Goal: Task Accomplishment & Management: Complete application form

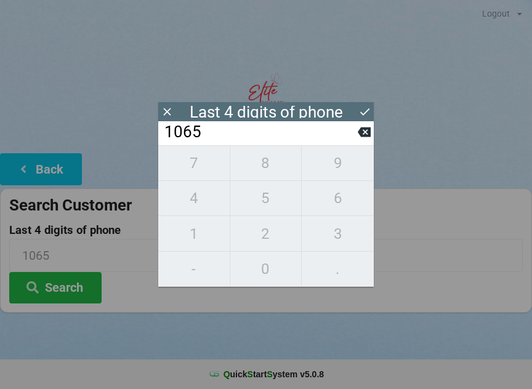
click at [335, 165] on div "7 8 9 4 5 6 1 2 3 - 0 ." at bounding box center [266, 216] width 216 height 142
click at [344, 233] on div "7 8 9 4 5 6 1 2 3 - 0 ." at bounding box center [266, 216] width 216 height 142
click at [359, 139] on icon at bounding box center [364, 132] width 13 height 13
click at [361, 137] on icon at bounding box center [364, 132] width 13 height 10
click at [358, 139] on icon at bounding box center [364, 132] width 13 height 13
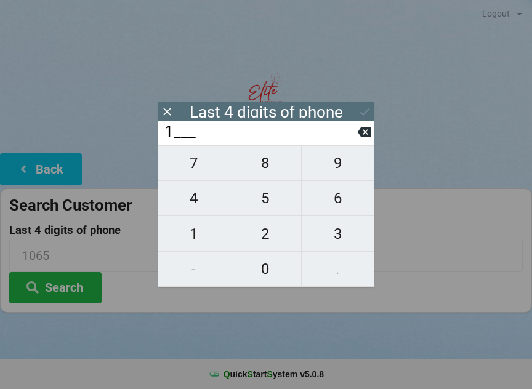
click at [360, 137] on icon at bounding box center [364, 132] width 13 height 10
type input "____"
click at [361, 137] on icon at bounding box center [364, 132] width 13 height 10
click at [362, 137] on icon at bounding box center [364, 132] width 13 height 10
click at [338, 169] on span "9" at bounding box center [338, 163] width 72 height 26
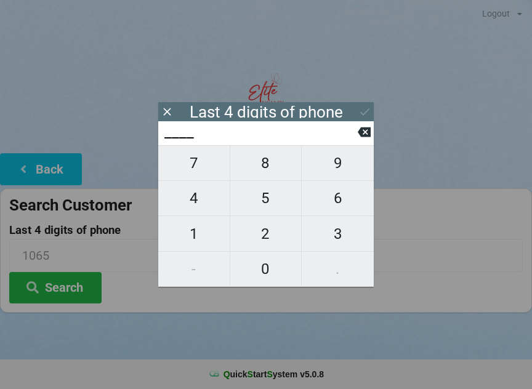
type input "9___"
click at [342, 233] on span "3" at bounding box center [338, 234] width 72 height 26
type input "93__"
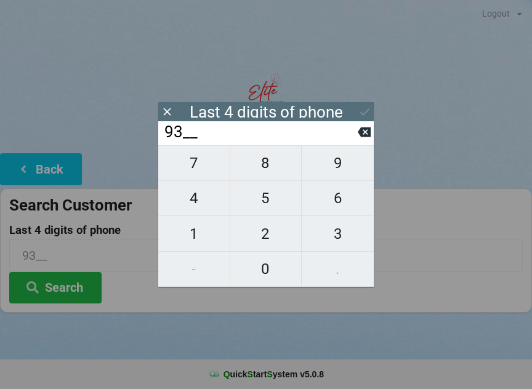
click at [339, 197] on span "6" at bounding box center [338, 198] width 72 height 26
type input "936_"
click at [265, 270] on span "0" at bounding box center [265, 269] width 71 height 26
type input "9360"
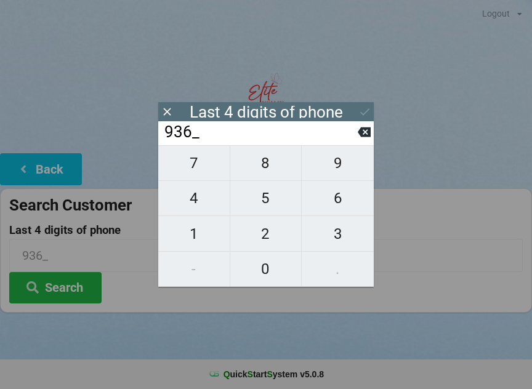
type input "9360"
click at [363, 107] on icon at bounding box center [364, 111] width 13 height 13
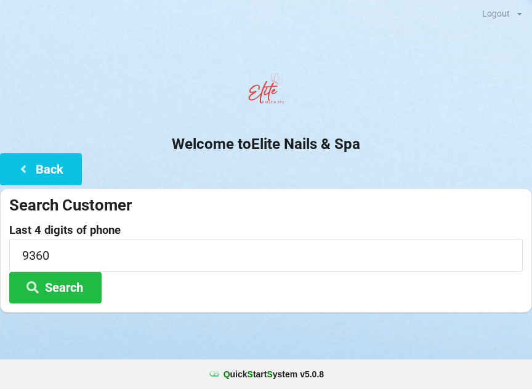
click at [68, 289] on button "Search" at bounding box center [55, 287] width 92 height 31
click at [95, 252] on input "9360" at bounding box center [266, 255] width 514 height 33
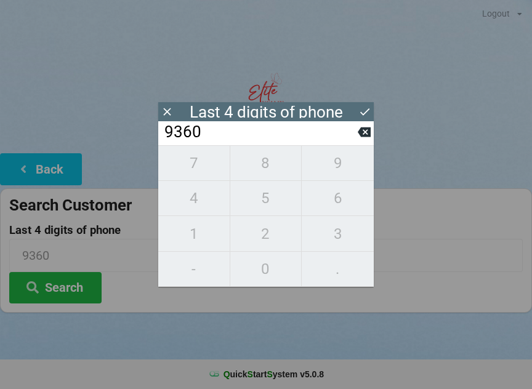
click at [363, 114] on icon at bounding box center [364, 111] width 9 height 7
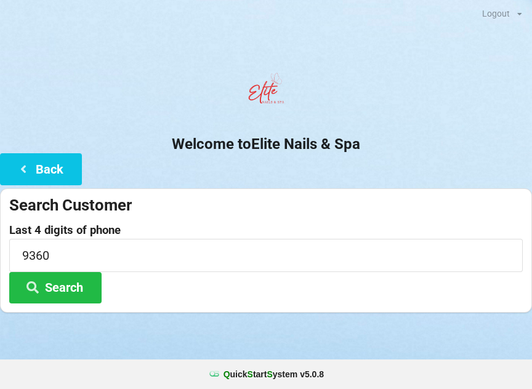
click at [70, 286] on button "Search" at bounding box center [55, 287] width 92 height 31
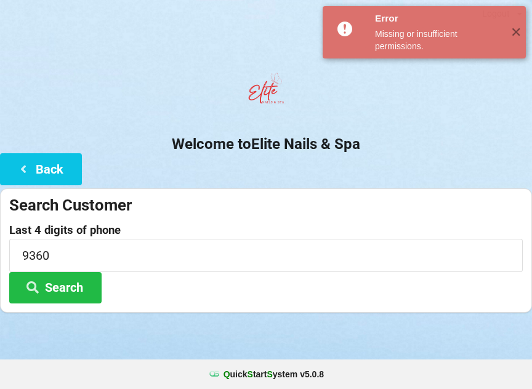
click at [507, 35] on span "✕" at bounding box center [516, 32] width 20 height 12
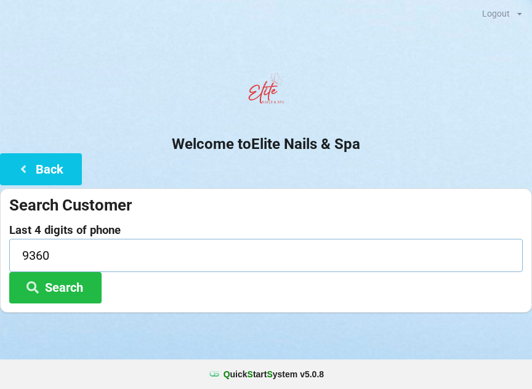
click at [105, 264] on input "9360" at bounding box center [266, 255] width 514 height 33
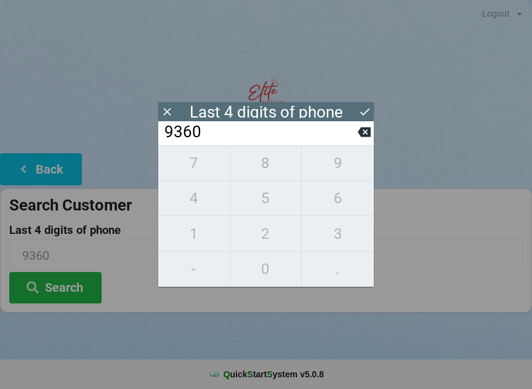
click at [237, 135] on input "9360" at bounding box center [260, 133] width 195 height 20
click at [359, 131] on icon at bounding box center [364, 132] width 13 height 13
click at [361, 131] on icon at bounding box center [364, 132] width 13 height 13
click at [361, 132] on icon at bounding box center [364, 132] width 13 height 10
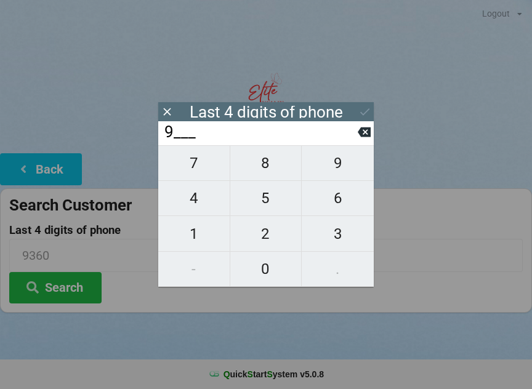
type input "____"
click at [363, 130] on icon at bounding box center [364, 132] width 13 height 13
click at [363, 129] on icon at bounding box center [364, 132] width 13 height 13
click at [342, 163] on span "9" at bounding box center [338, 163] width 72 height 26
type input "9___"
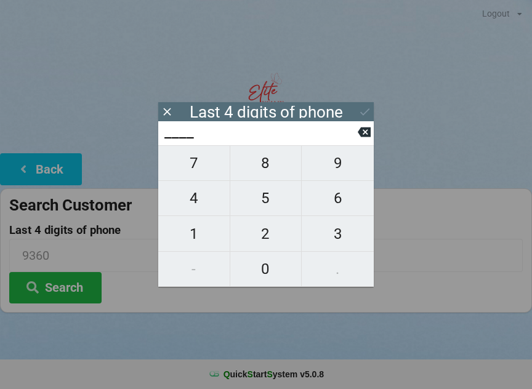
type input "9___"
click at [334, 232] on span "3" at bounding box center [338, 234] width 72 height 26
type input "93__"
click at [337, 204] on span "6" at bounding box center [338, 198] width 72 height 26
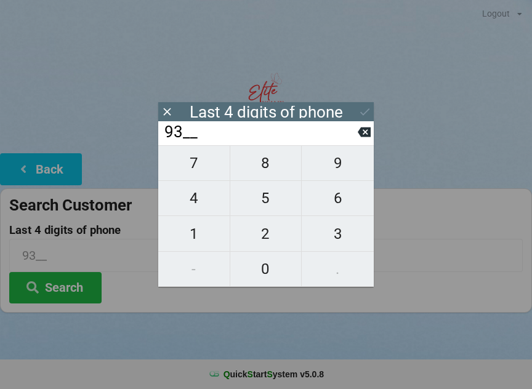
type input "936_"
click at [265, 276] on span "0" at bounding box center [265, 269] width 71 height 26
type input "9360"
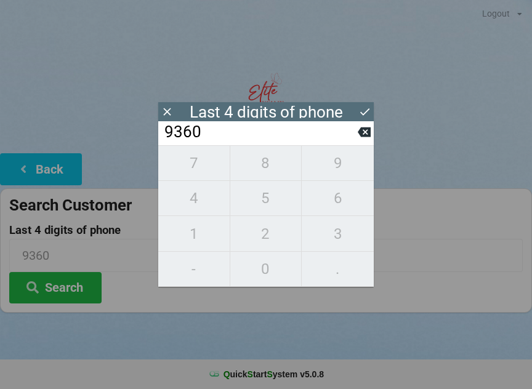
click at [361, 111] on icon at bounding box center [364, 111] width 13 height 13
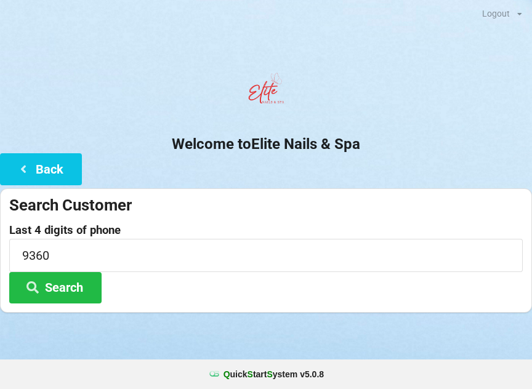
click at [73, 293] on button "Search" at bounding box center [55, 287] width 92 height 31
click at [63, 290] on button "Search" at bounding box center [55, 287] width 92 height 31
click at [80, 252] on input "9360" at bounding box center [266, 255] width 514 height 33
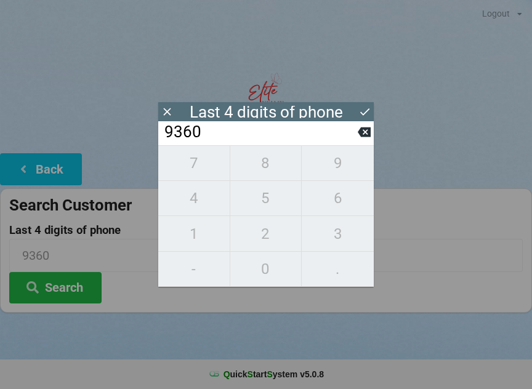
click at [359, 115] on icon at bounding box center [364, 111] width 13 height 13
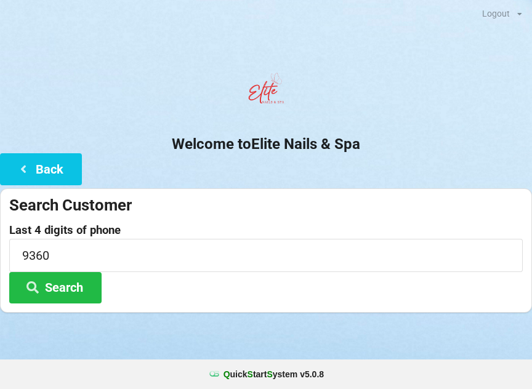
click at [39, 153] on button "Back" at bounding box center [41, 168] width 82 height 31
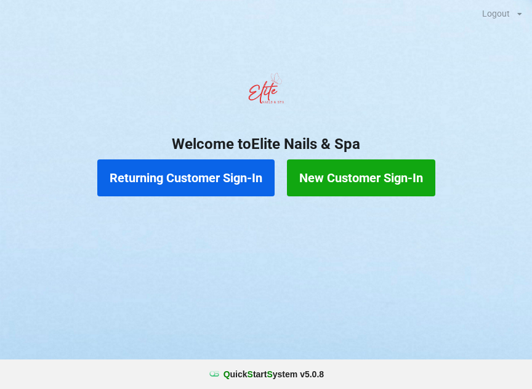
click at [354, 178] on button "New Customer Sign-In" at bounding box center [361, 177] width 148 height 37
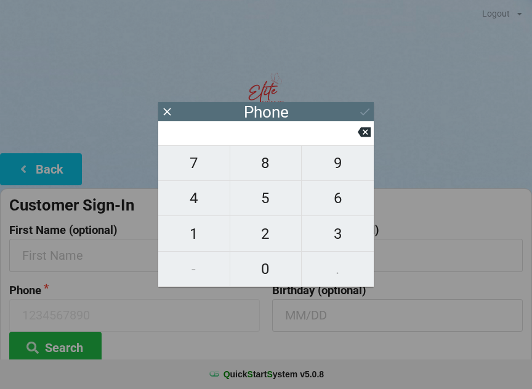
click at [335, 246] on span "3" at bounding box center [338, 234] width 72 height 26
type input "3"
click at [195, 236] on span "1" at bounding box center [193, 234] width 71 height 26
type input "31"
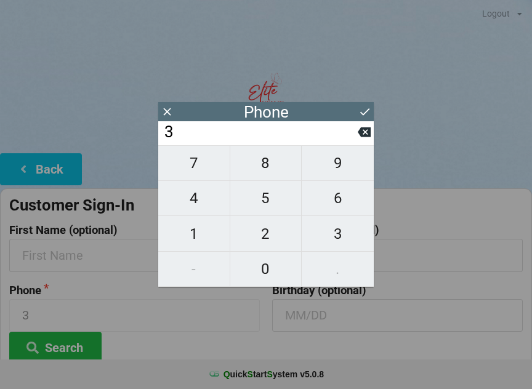
type input "31"
click at [191, 166] on span "7" at bounding box center [193, 163] width 71 height 26
type input "317"
click at [193, 164] on span "7" at bounding box center [193, 163] width 71 height 26
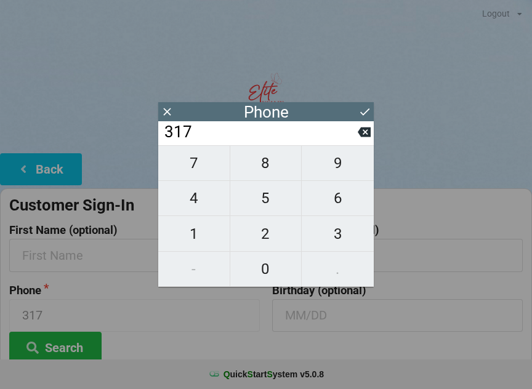
type input "3177"
click at [337, 241] on span "3" at bounding box center [338, 234] width 72 height 26
type input "31773"
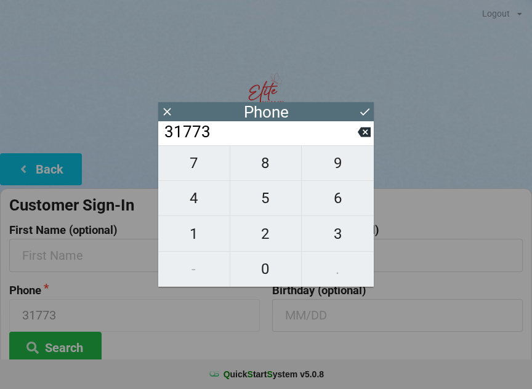
click at [196, 197] on span "4" at bounding box center [193, 198] width 71 height 26
type input "317734"
click at [337, 169] on span "9" at bounding box center [338, 163] width 72 height 26
type input "3177349"
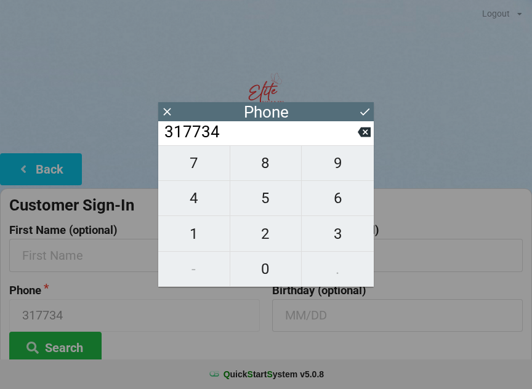
type input "3177349"
click at [341, 229] on span "3" at bounding box center [338, 234] width 72 height 26
type input "31773493"
click at [341, 198] on span "6" at bounding box center [338, 198] width 72 height 26
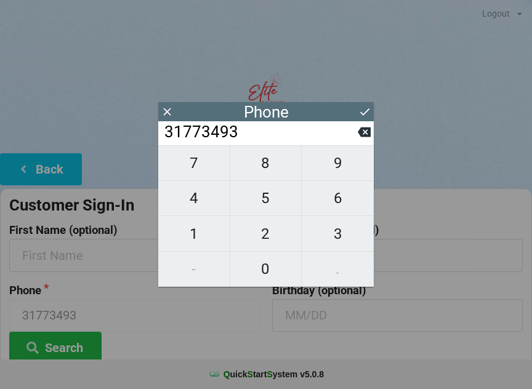
type input "317734936"
click at [272, 264] on span "0" at bounding box center [265, 269] width 71 height 26
type input "3177349360"
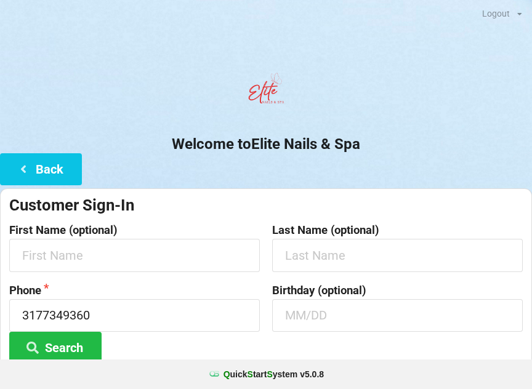
click at [193, 356] on div "Phone [PHONE_NUMBER] Search" at bounding box center [134, 323] width 263 height 79
click at [92, 256] on input "text" at bounding box center [134, 255] width 251 height 33
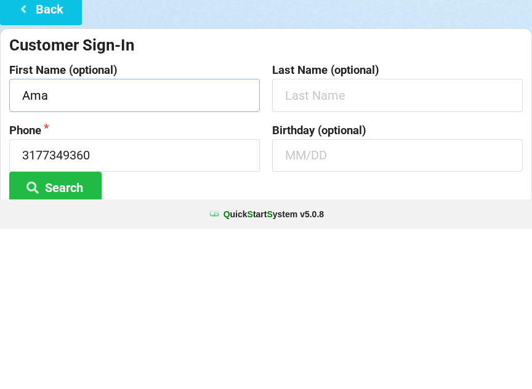
type input "Ama"
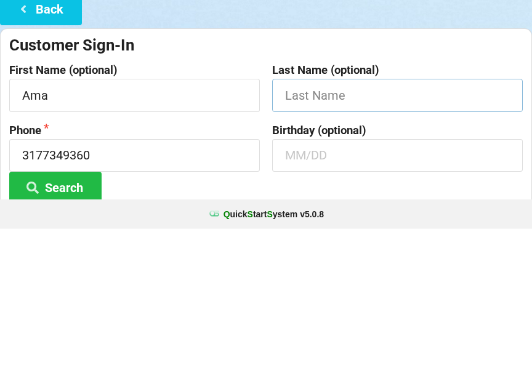
click at [343, 239] on input "text" at bounding box center [397, 255] width 251 height 33
type input "[PERSON_NAME]"
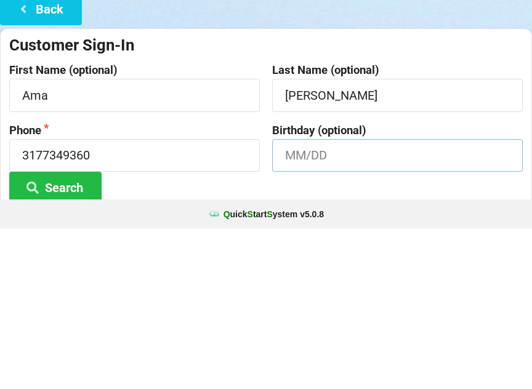
click at [313, 299] on input "text" at bounding box center [397, 315] width 251 height 33
type input "02/19"
click at [182, 67] on div "Welcome to Elite Nails & Spa Back Customer Sign-In First Name (optional) Ama La…" at bounding box center [266, 260] width 532 height 387
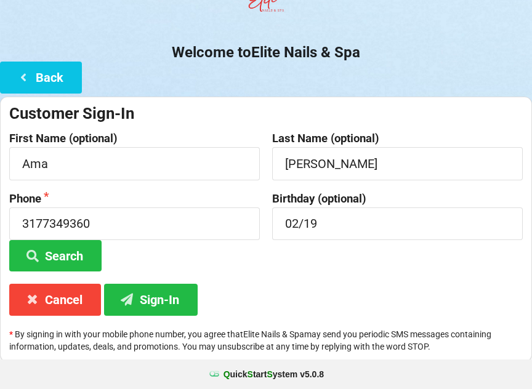
click at [158, 294] on button "Sign-In" at bounding box center [151, 299] width 94 height 31
click at [156, 306] on button "Sign-In" at bounding box center [151, 299] width 94 height 31
click at [160, 297] on button "Sign-In" at bounding box center [151, 299] width 94 height 31
click at [169, 296] on button "Sign-In" at bounding box center [151, 299] width 94 height 31
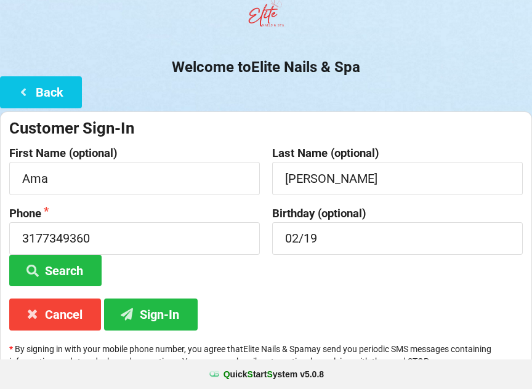
scroll to position [72, 0]
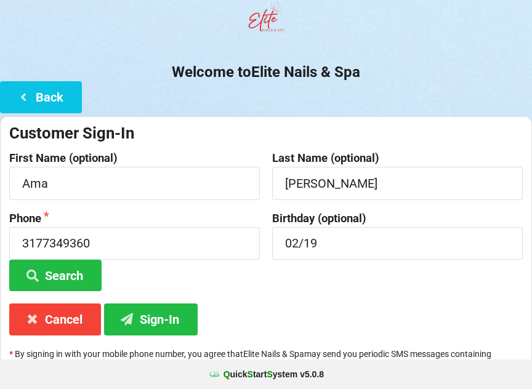
click at [159, 318] on button "Sign-In" at bounding box center [151, 319] width 94 height 31
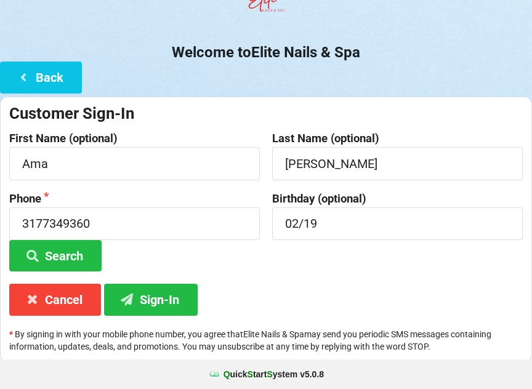
click at [151, 300] on button "Sign-In" at bounding box center [151, 299] width 94 height 31
click at [26, 71] on icon at bounding box center [23, 76] width 15 height 10
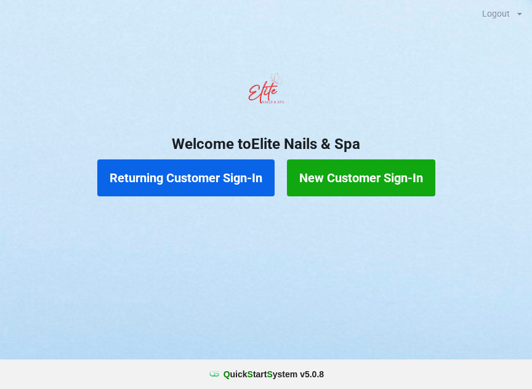
scroll to position [0, 0]
click at [358, 176] on button "New Customer Sign-In" at bounding box center [361, 177] width 148 height 37
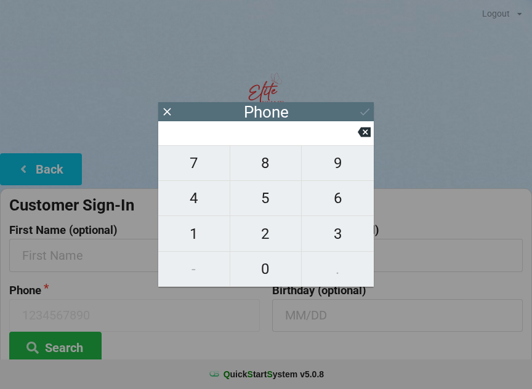
click at [342, 233] on span "3" at bounding box center [338, 234] width 72 height 26
type input "3"
click at [202, 234] on span "1" at bounding box center [193, 234] width 71 height 26
type input "31"
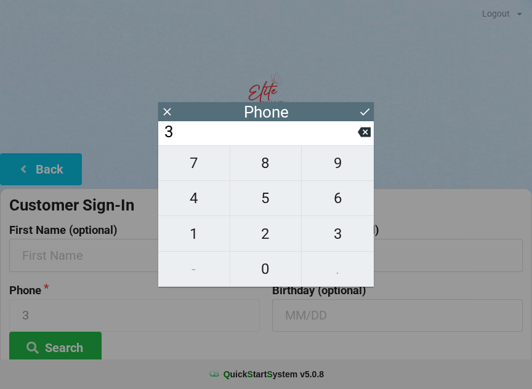
type input "31"
click at [201, 168] on span "7" at bounding box center [193, 163] width 71 height 26
type input "317"
click at [200, 163] on span "7" at bounding box center [193, 163] width 71 height 26
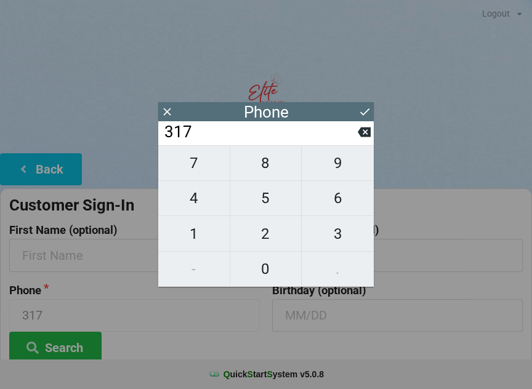
type input "3177"
click at [347, 235] on span "3" at bounding box center [338, 234] width 72 height 26
type input "31773"
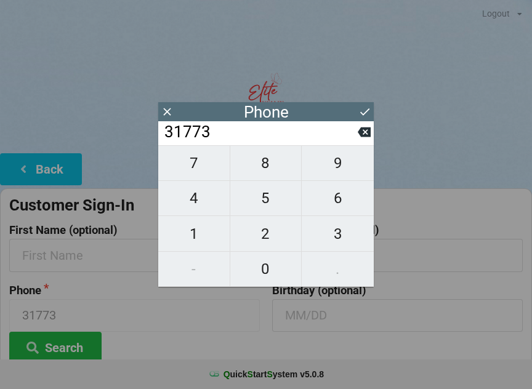
click at [196, 198] on span "4" at bounding box center [193, 198] width 71 height 26
type input "317734"
click at [338, 170] on span "9" at bounding box center [338, 163] width 72 height 26
type input "3177349"
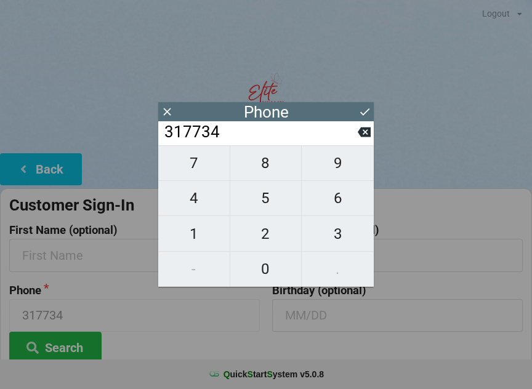
type input "3177349"
click at [342, 238] on span "3" at bounding box center [338, 234] width 72 height 26
type input "31773493"
click at [340, 203] on span "6" at bounding box center [338, 198] width 72 height 26
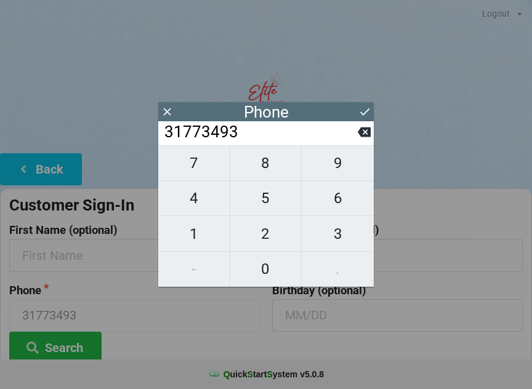
type input "317734936"
click at [268, 273] on span "0" at bounding box center [265, 269] width 71 height 26
type input "3177349360"
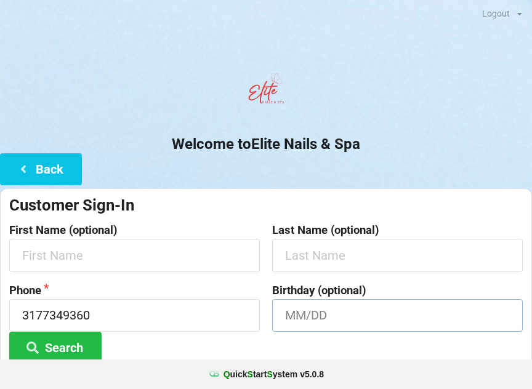
click at [443, 330] on input "text" at bounding box center [397, 315] width 251 height 33
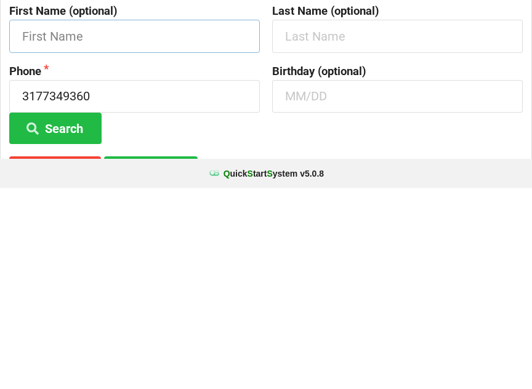
click at [129, 220] on input "text" at bounding box center [134, 236] width 251 height 33
type input "Ama"
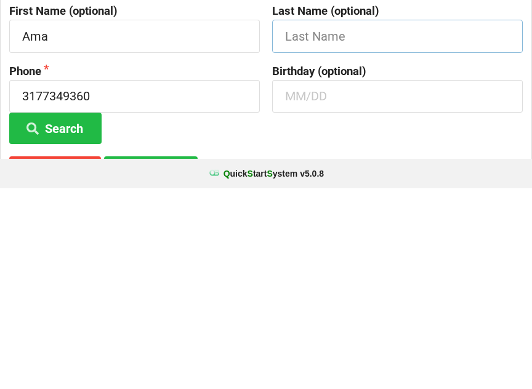
click at [355, 220] on input "text" at bounding box center [397, 236] width 251 height 33
type input "[PERSON_NAME]"
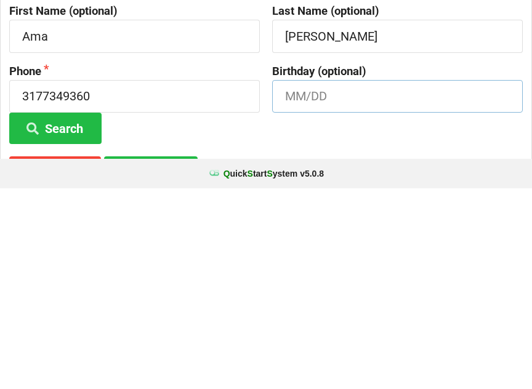
click at [350, 281] on input "text" at bounding box center [397, 297] width 251 height 33
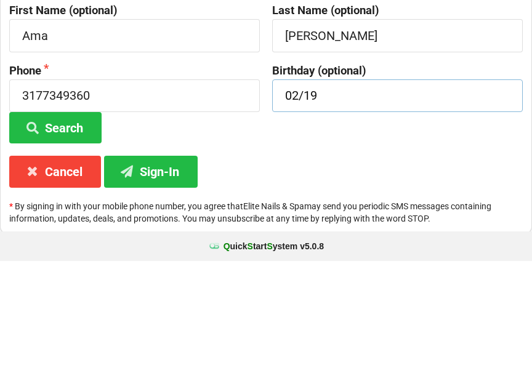
type input "02/19"
click at [152, 284] on button "Sign-In" at bounding box center [151, 299] width 94 height 31
click at [170, 284] on button "Sign-In" at bounding box center [151, 299] width 94 height 31
click at [169, 284] on button "Sign-In" at bounding box center [151, 299] width 94 height 31
click at [166, 284] on button "Sign-In" at bounding box center [151, 299] width 94 height 31
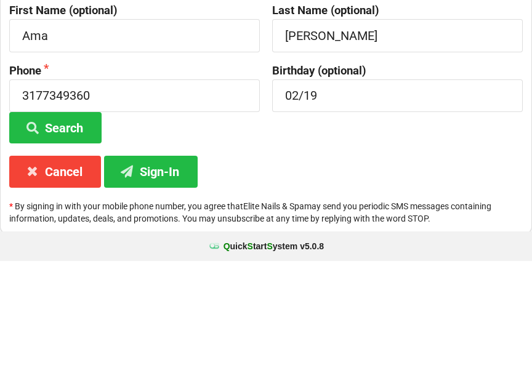
click at [169, 284] on button "Sign-In" at bounding box center [151, 299] width 94 height 31
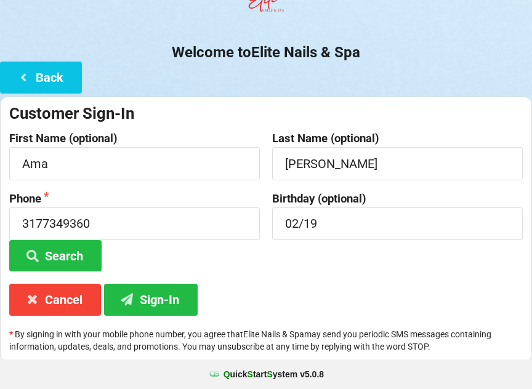
click at [164, 296] on button "Sign-In" at bounding box center [151, 299] width 94 height 31
click at [165, 301] on button "Sign-In" at bounding box center [151, 299] width 94 height 31
click at [165, 300] on button "Sign-In" at bounding box center [151, 299] width 94 height 31
click at [164, 298] on button "Sign-In" at bounding box center [151, 299] width 94 height 31
click at [158, 301] on button "Sign-In" at bounding box center [151, 299] width 94 height 31
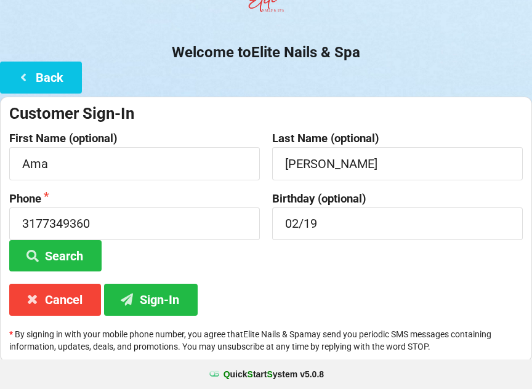
click at [156, 296] on button "Sign-In" at bounding box center [151, 299] width 94 height 31
click at [158, 297] on button "Sign-In" at bounding box center [151, 299] width 94 height 31
click at [74, 253] on button "Search" at bounding box center [55, 255] width 92 height 31
click at [78, 257] on button "Search" at bounding box center [55, 255] width 92 height 31
click at [78, 252] on button "Search" at bounding box center [55, 255] width 92 height 31
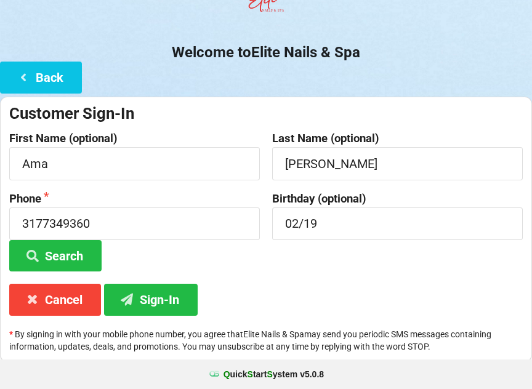
click at [157, 297] on button "Sign-In" at bounding box center [151, 299] width 94 height 31
click at [158, 299] on button "Sign-In" at bounding box center [151, 299] width 94 height 31
click at [155, 299] on button "Sign-In" at bounding box center [151, 299] width 94 height 31
click at [152, 300] on button "Sign-In" at bounding box center [151, 299] width 94 height 31
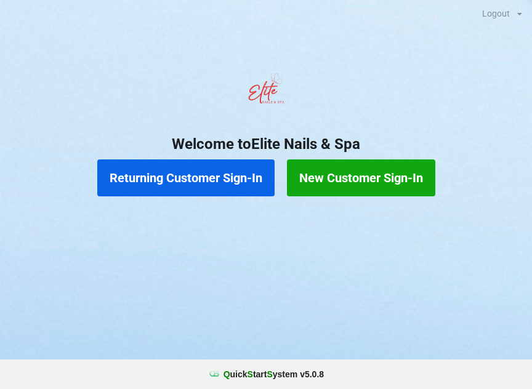
click at [405, 175] on button "New Customer Sign-In" at bounding box center [361, 177] width 148 height 37
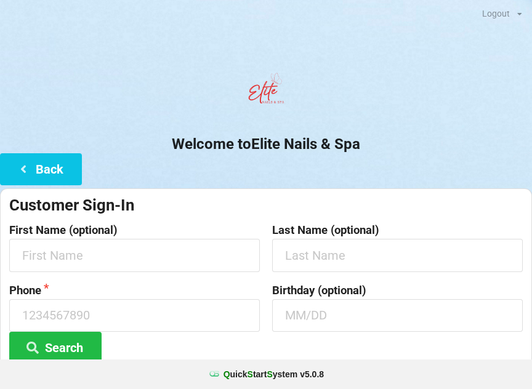
click at [182, 101] on div at bounding box center [266, 93] width 532 height 52
click at [43, 178] on button "Back" at bounding box center [41, 168] width 82 height 31
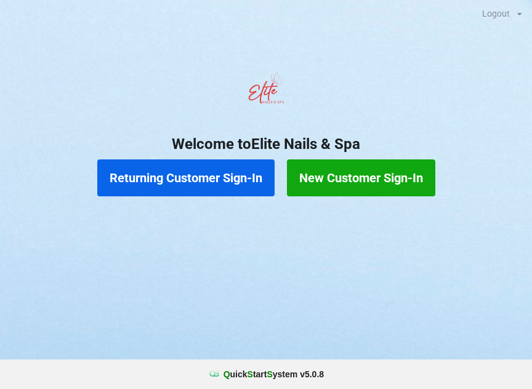
click at [182, 181] on button "Returning Customer Sign-In" at bounding box center [185, 177] width 177 height 37
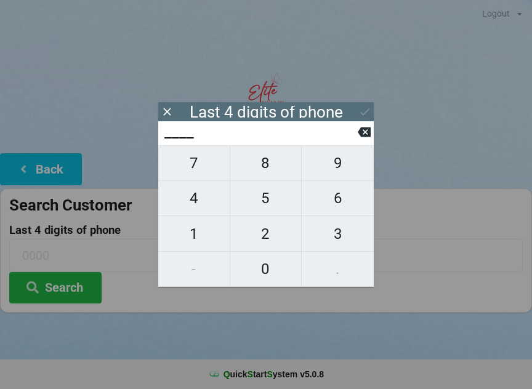
click at [341, 165] on span "9" at bounding box center [338, 163] width 72 height 26
type input "9___"
click at [336, 236] on span "3" at bounding box center [338, 234] width 72 height 26
type input "93__"
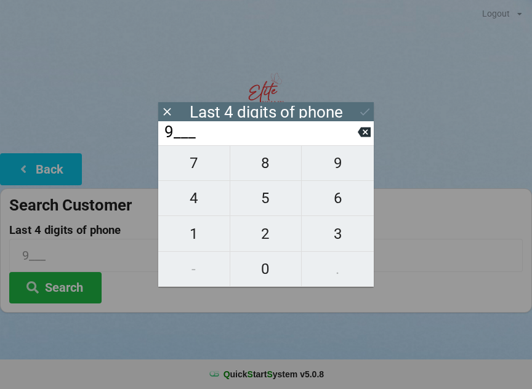
type input "93__"
click at [345, 201] on span "6" at bounding box center [338, 198] width 72 height 26
type input "936_"
click at [272, 265] on span "0" at bounding box center [265, 269] width 71 height 26
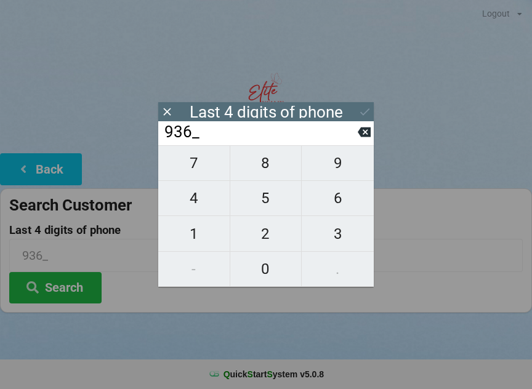
type input "9360"
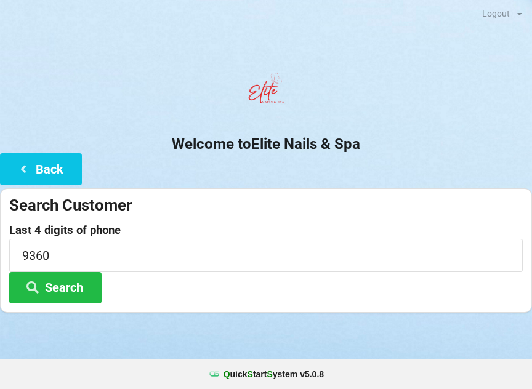
click at [341, 321] on div at bounding box center [266, 328] width 532 height 31
click at [68, 284] on button "Search" at bounding box center [55, 287] width 92 height 31
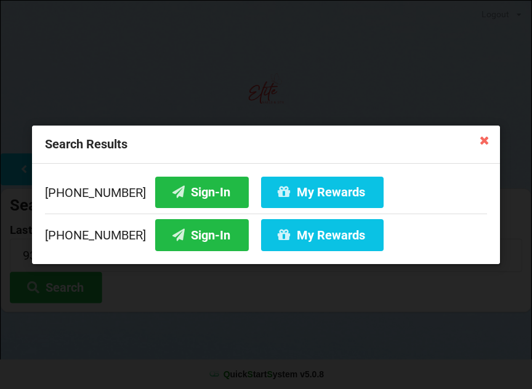
click at [191, 230] on button "Sign-In" at bounding box center [202, 234] width 94 height 31
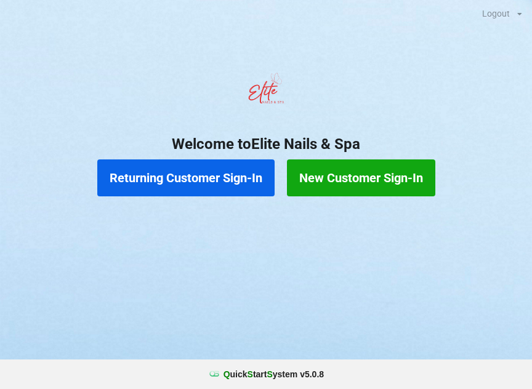
click at [186, 165] on button "Returning Customer Sign-In" at bounding box center [185, 177] width 177 height 37
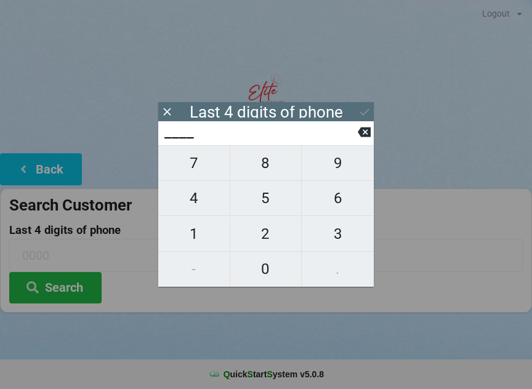
click at [203, 228] on span "1" at bounding box center [193, 234] width 71 height 26
type input "1___"
click at [260, 267] on span "0" at bounding box center [265, 269] width 71 height 26
type input "10__"
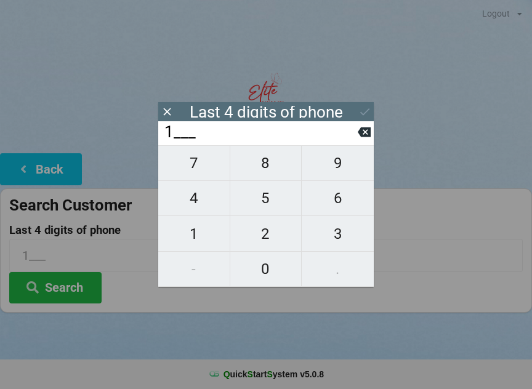
type input "10__"
click at [336, 205] on span "6" at bounding box center [338, 198] width 72 height 26
type input "106_"
click at [280, 198] on span "5" at bounding box center [265, 198] width 71 height 26
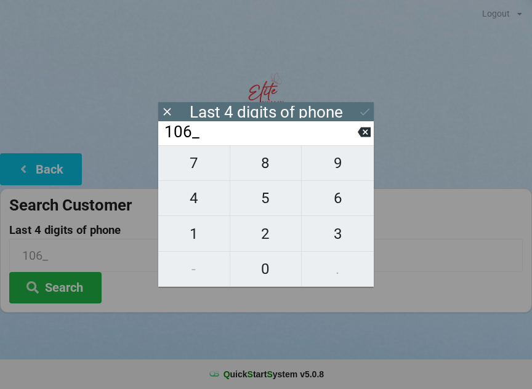
type input "1065"
click at [363, 110] on icon at bounding box center [364, 111] width 13 height 13
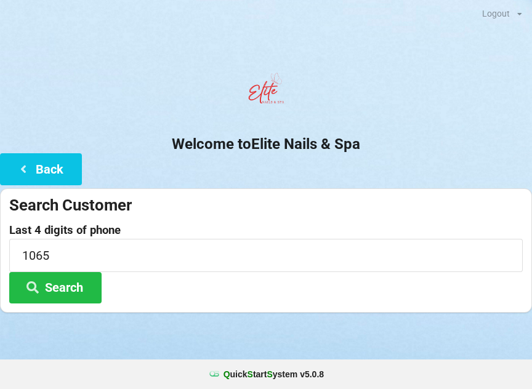
click at [53, 280] on button "Search" at bounding box center [55, 287] width 92 height 31
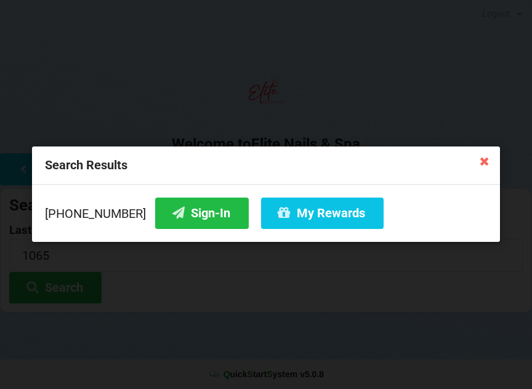
click at [192, 206] on button "Sign-In" at bounding box center [202, 213] width 94 height 31
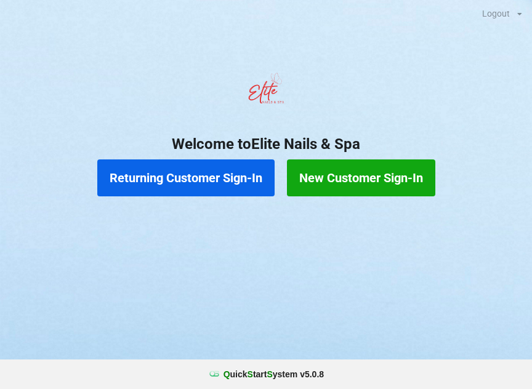
click at [161, 172] on button "Returning Customer Sign-In" at bounding box center [185, 177] width 177 height 37
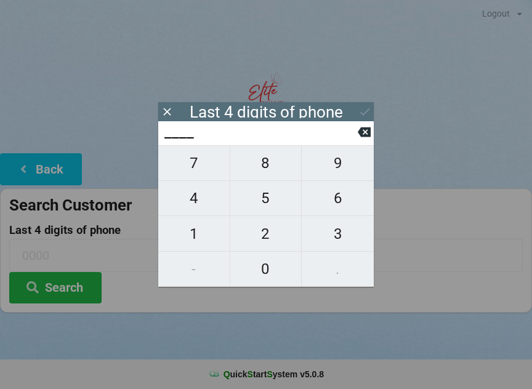
click at [263, 169] on span "8" at bounding box center [265, 163] width 71 height 26
type input "8___"
click at [342, 202] on span "6" at bounding box center [338, 198] width 72 height 26
type input "86__"
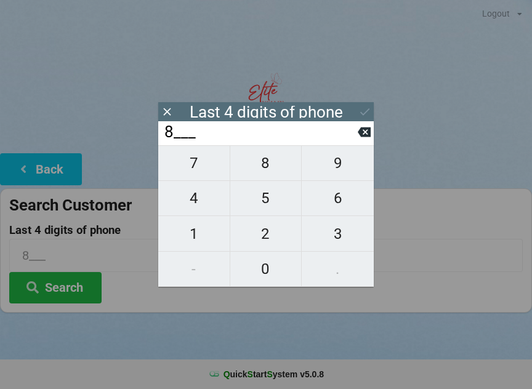
type input "86__"
click at [342, 236] on span "3" at bounding box center [338, 234] width 72 height 26
type input "863_"
click at [339, 236] on span "3" at bounding box center [338, 234] width 72 height 26
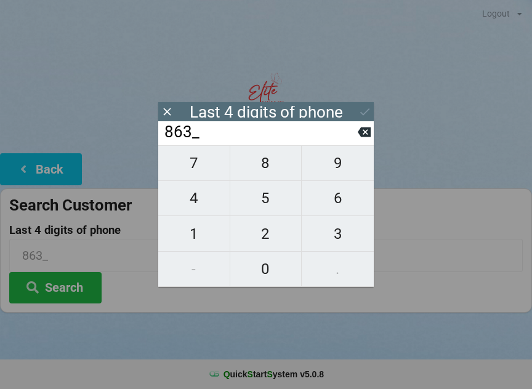
type input "8633"
click at [335, 231] on div "7 8 9 4 5 6 1 2 3 - 0 ." at bounding box center [266, 216] width 216 height 142
click at [266, 204] on div "7 8 9 4 5 6 1 2 3 - 0 ." at bounding box center [266, 216] width 216 height 142
click at [360, 136] on icon at bounding box center [364, 132] width 13 height 10
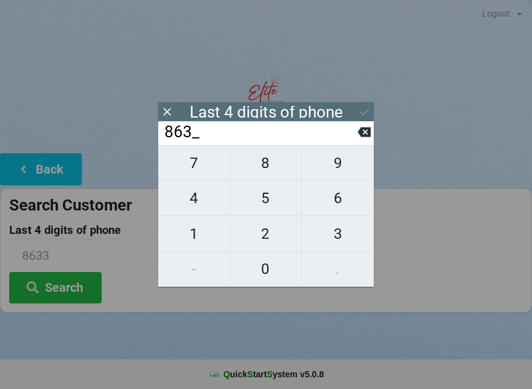
click at [361, 137] on icon at bounding box center [364, 132] width 13 height 10
click at [364, 132] on icon at bounding box center [364, 132] width 13 height 10
click at [365, 131] on icon at bounding box center [364, 132] width 13 height 13
click at [339, 202] on span "6" at bounding box center [338, 198] width 72 height 26
type input "6___"
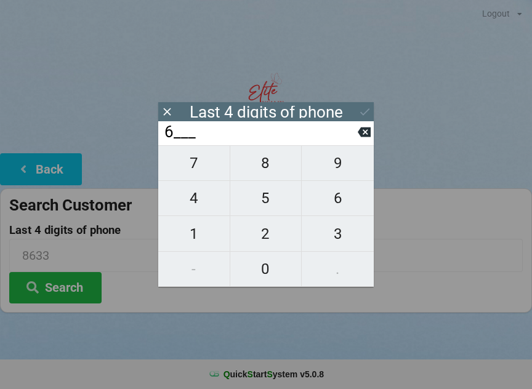
type input "6___"
click at [265, 232] on span "2" at bounding box center [265, 234] width 71 height 26
type input "62__"
click at [341, 201] on span "6" at bounding box center [338, 198] width 72 height 26
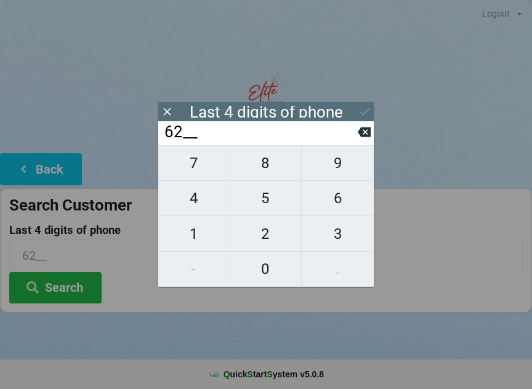
type input "626_"
click at [194, 241] on span "1" at bounding box center [193, 234] width 71 height 26
type input "6261"
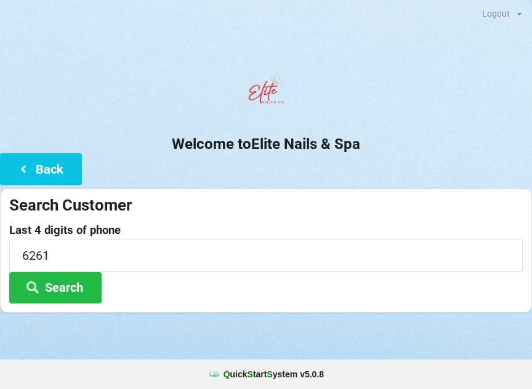
click at [45, 336] on div at bounding box center [266, 328] width 532 height 31
click at [35, 288] on icon at bounding box center [32, 286] width 15 height 10
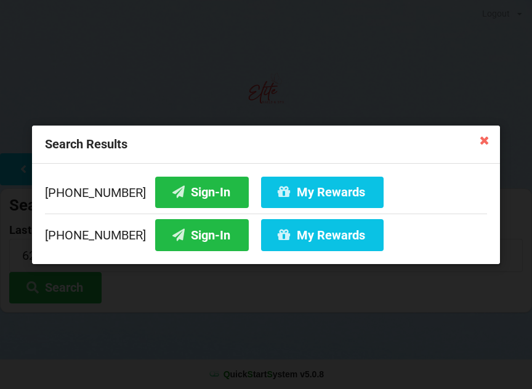
click at [171, 240] on icon at bounding box center [178, 234] width 15 height 10
